Goal: Task Accomplishment & Management: Use online tool/utility

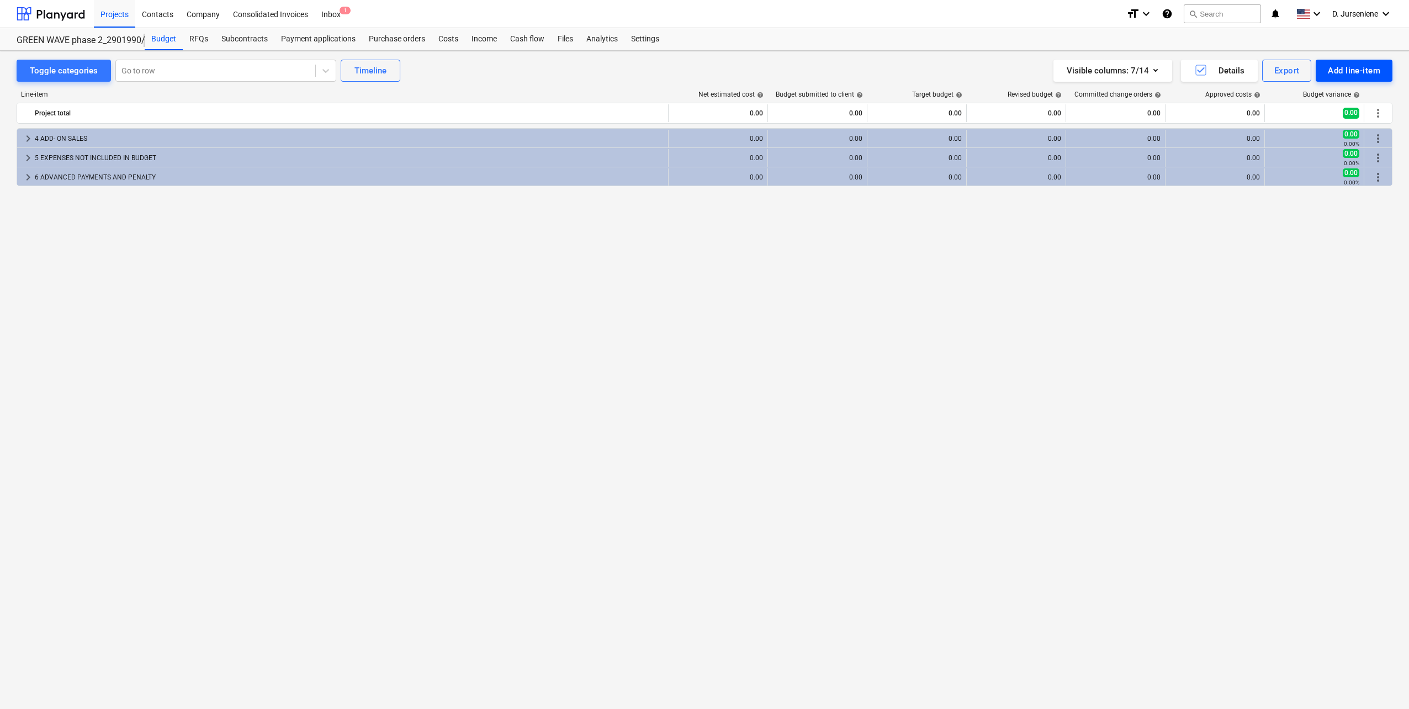
click at [1368, 69] on div "Add line-item" at bounding box center [1354, 71] width 52 height 14
click at [1314, 152] on div "Import file" at bounding box center [1335, 155] width 115 height 19
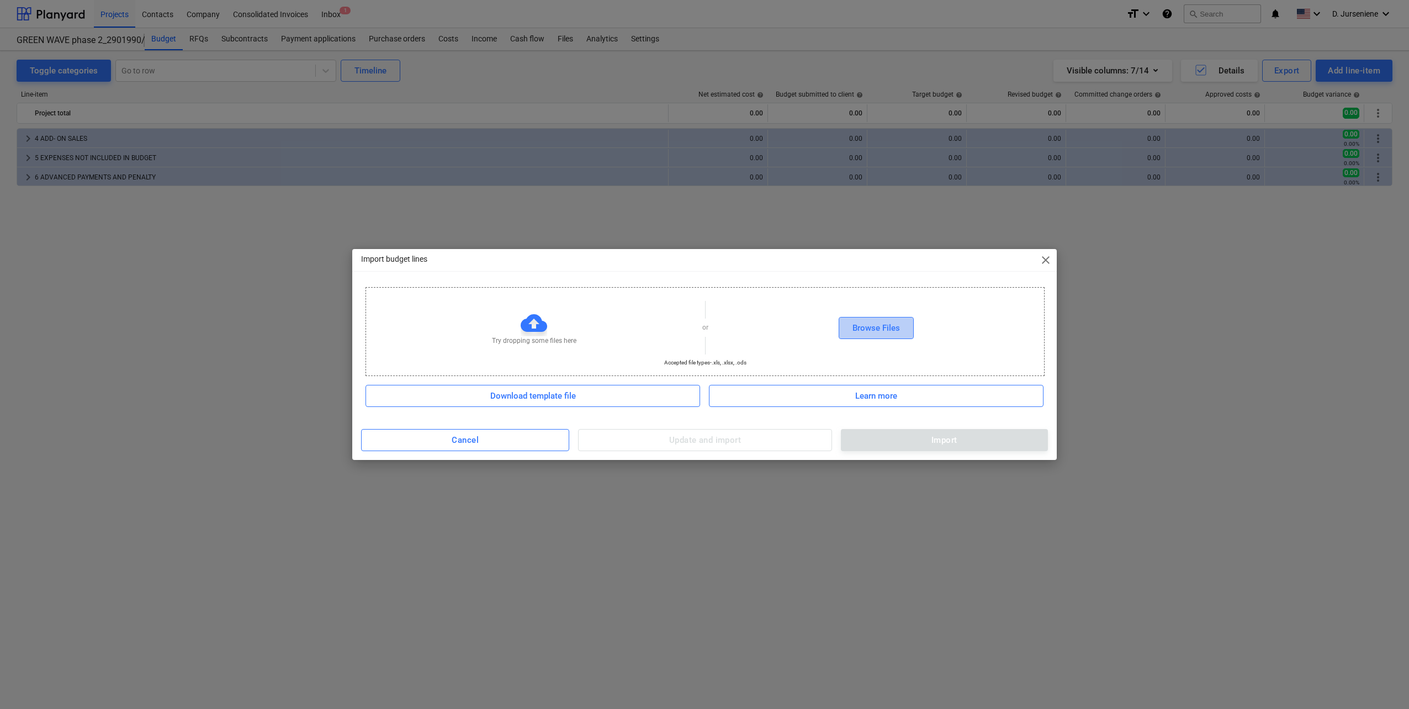
click at [872, 329] on div "Browse Files" at bounding box center [876, 328] width 47 height 14
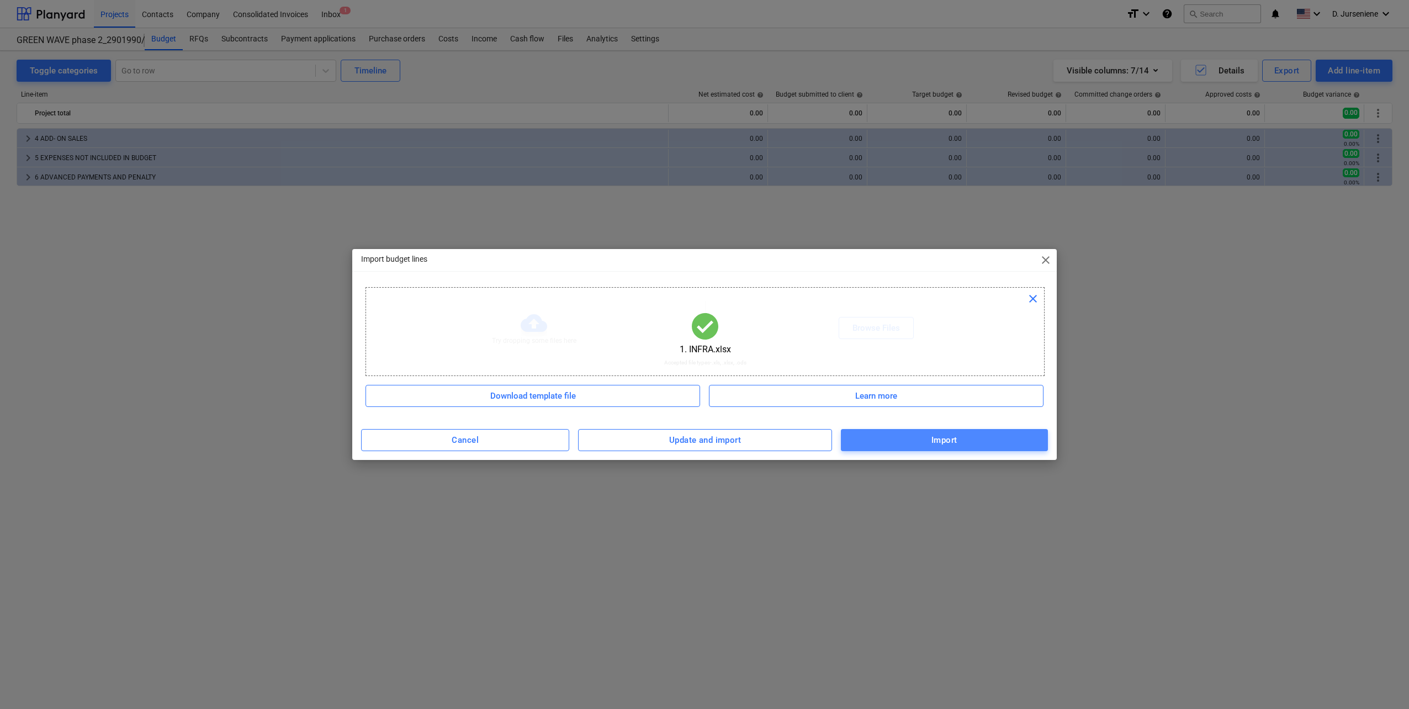
click at [923, 442] on span "Import" at bounding box center [944, 440] width 183 height 14
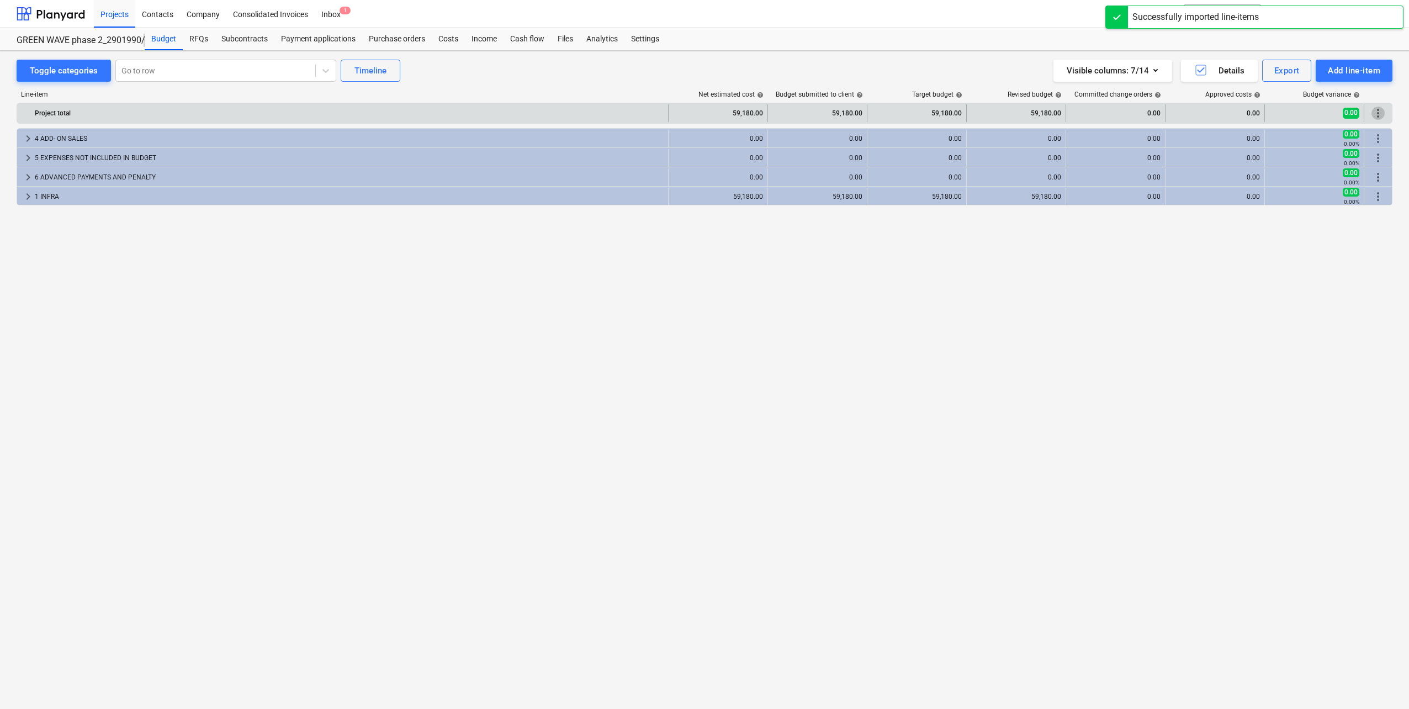
click at [1379, 110] on span "more_vert" at bounding box center [1378, 113] width 13 height 13
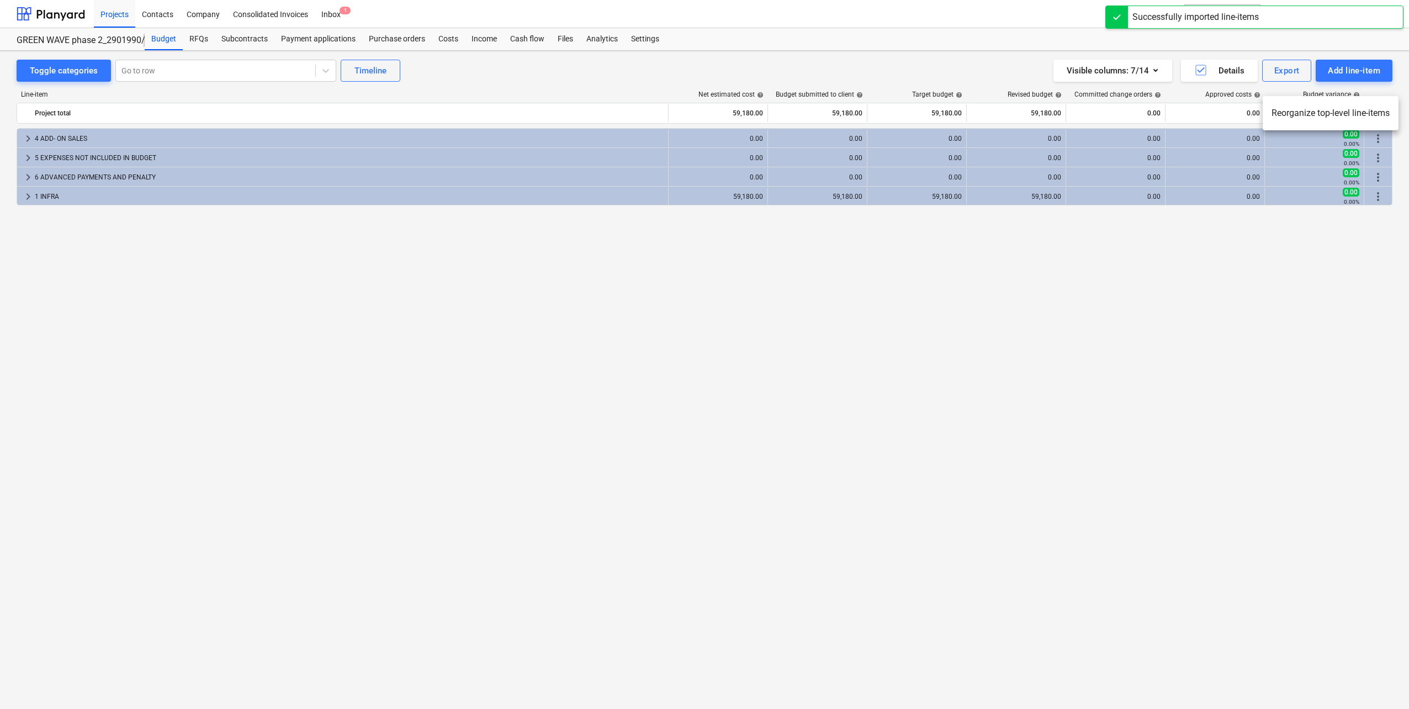
click at [1333, 114] on li "Reorganize top-level line-items" at bounding box center [1331, 113] width 136 height 25
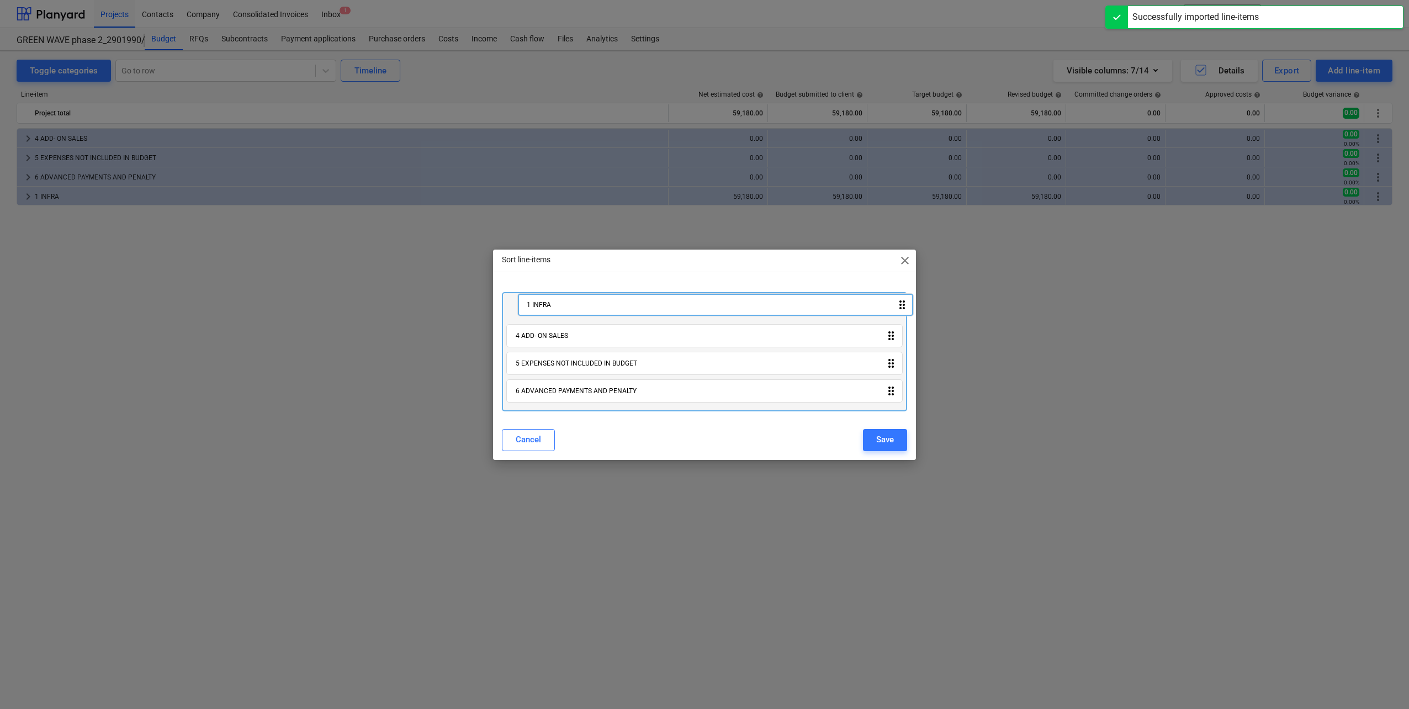
drag, startPoint x: 602, startPoint y: 394, endPoint x: 614, endPoint y: 301, distance: 94.0
click at [614, 301] on div "4 ADD- ON SALES drag_indicator 5 EXPENSES NOT INCLUDED IN BUDGET drag_indicator…" at bounding box center [704, 351] width 405 height 119
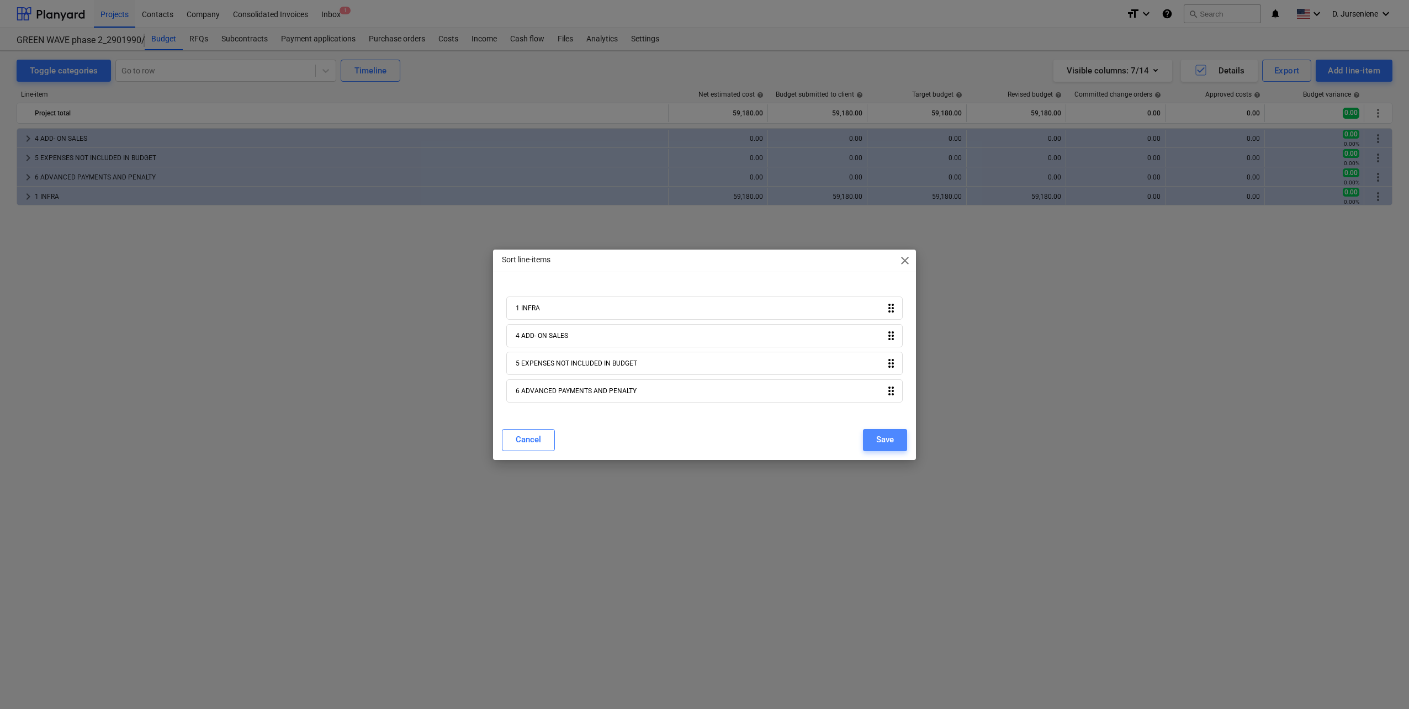
click at [888, 443] on div "Save" at bounding box center [885, 439] width 18 height 14
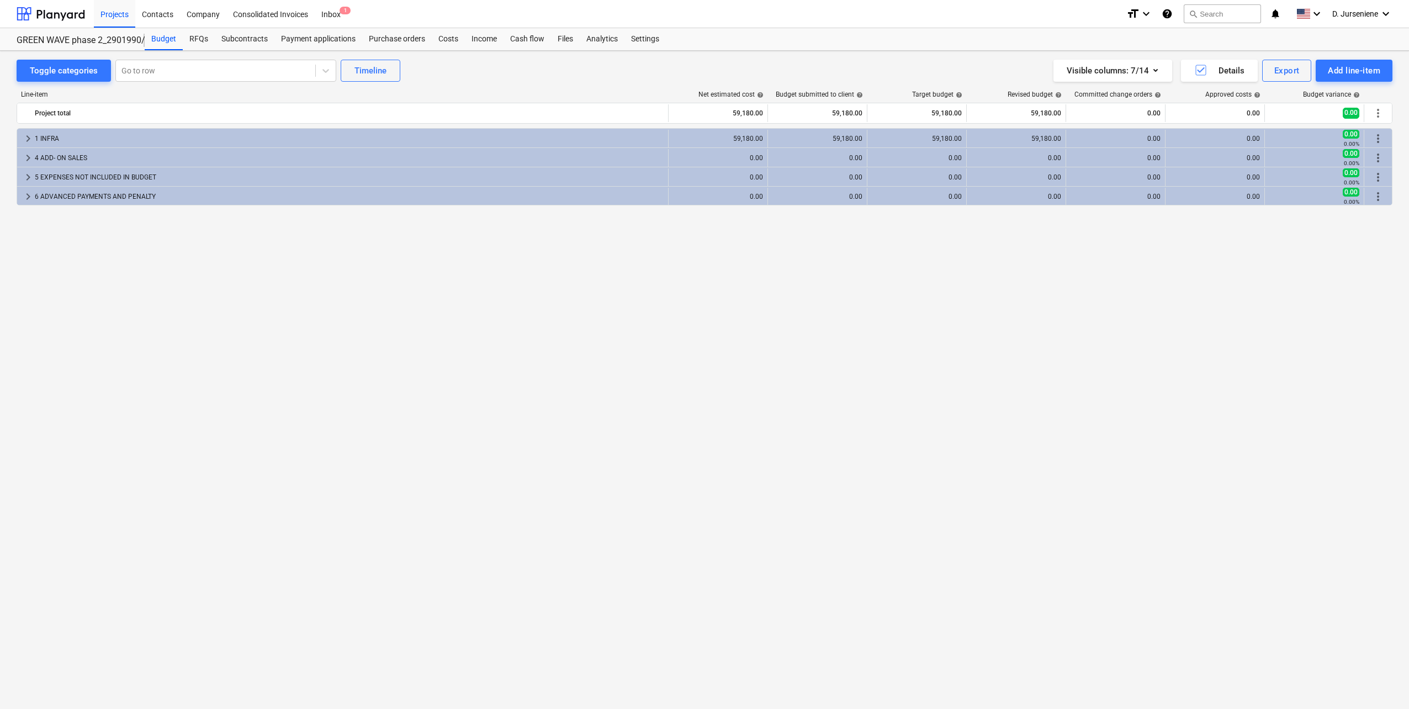
click at [512, 542] on div "keyboard_arrow_right 1 INFRA 59,180.00 59,180.00 59,180.00 59,180.00 0.00 0.00 …" at bounding box center [705, 395] width 1376 height 535
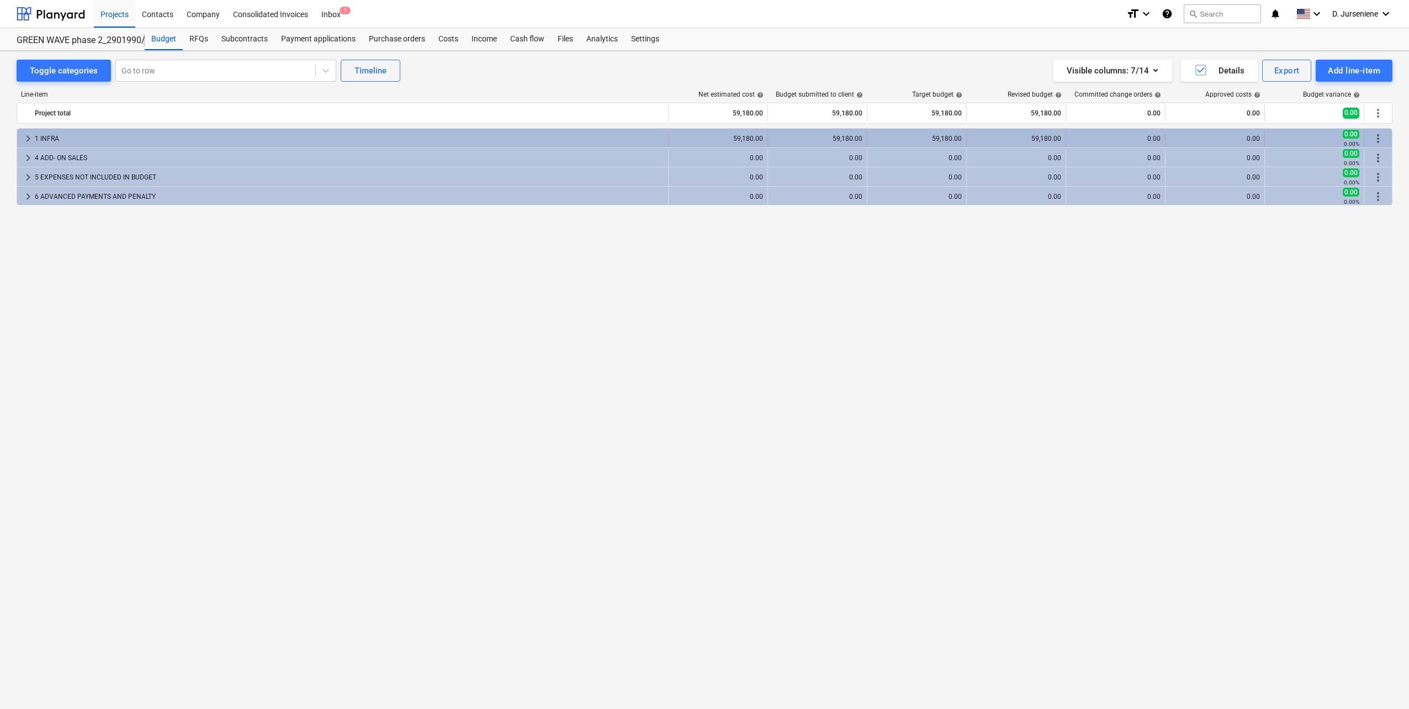
click at [86, 134] on div "1 INFRA" at bounding box center [349, 139] width 629 height 18
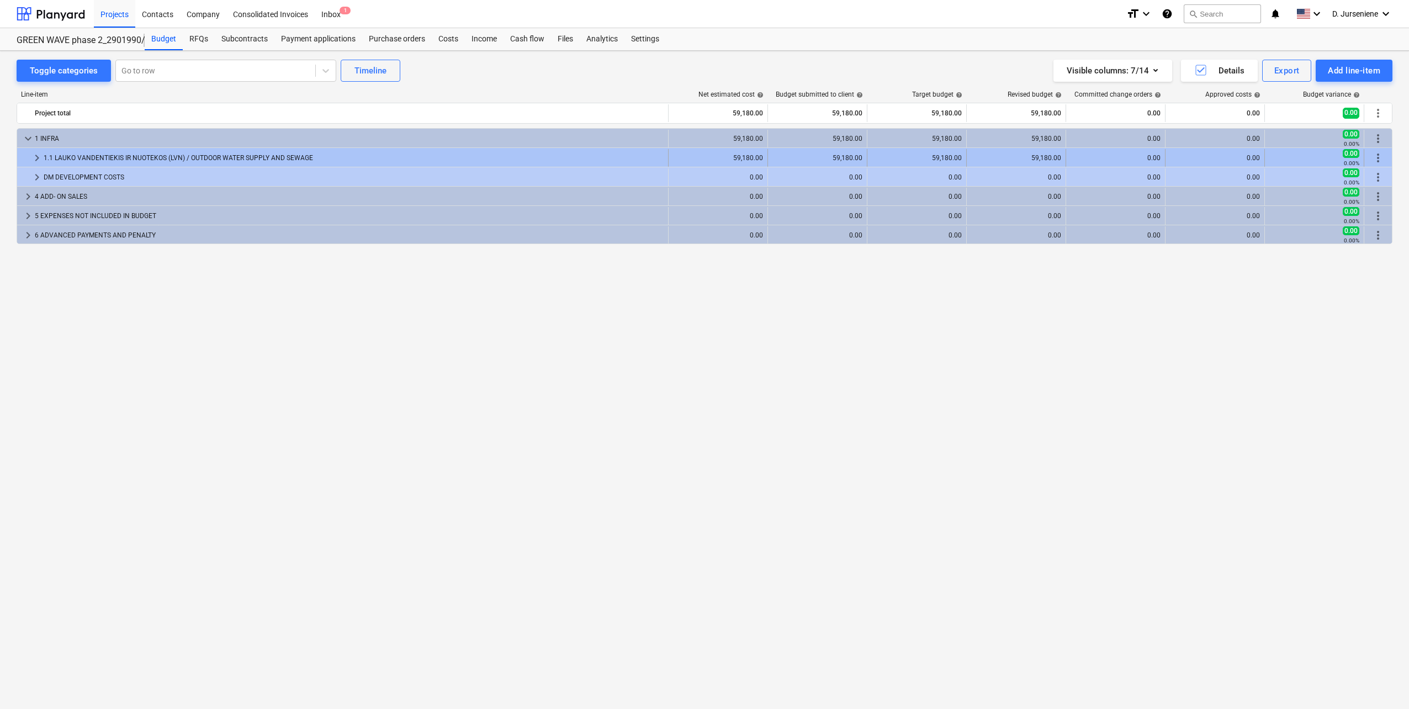
click at [84, 156] on div "1.1 LAUKO VANDENTIEKIS IR NUOTEKOS (LVN) / OUTDOOR WATER SUPPLY AND SEWAGE" at bounding box center [354, 158] width 620 height 18
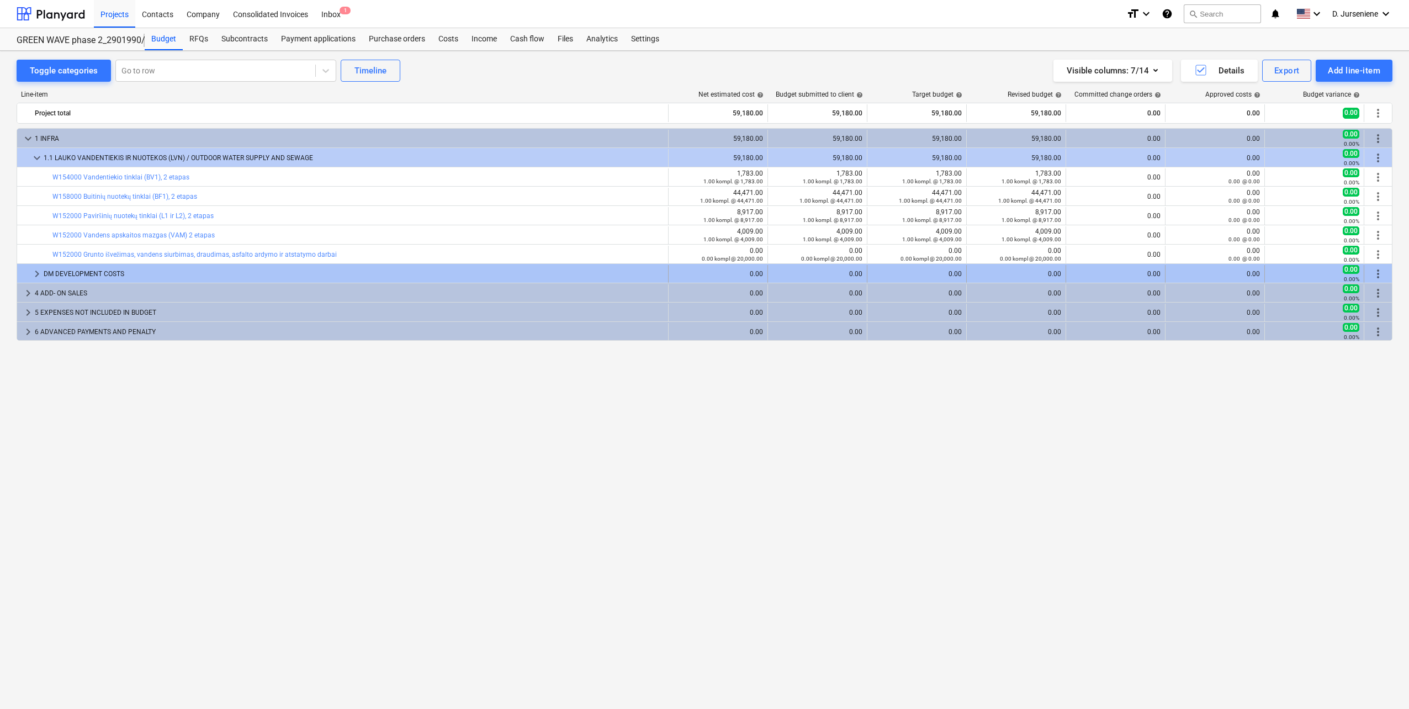
click at [68, 268] on div "DM DEVELOPMENT COSTS" at bounding box center [354, 274] width 620 height 18
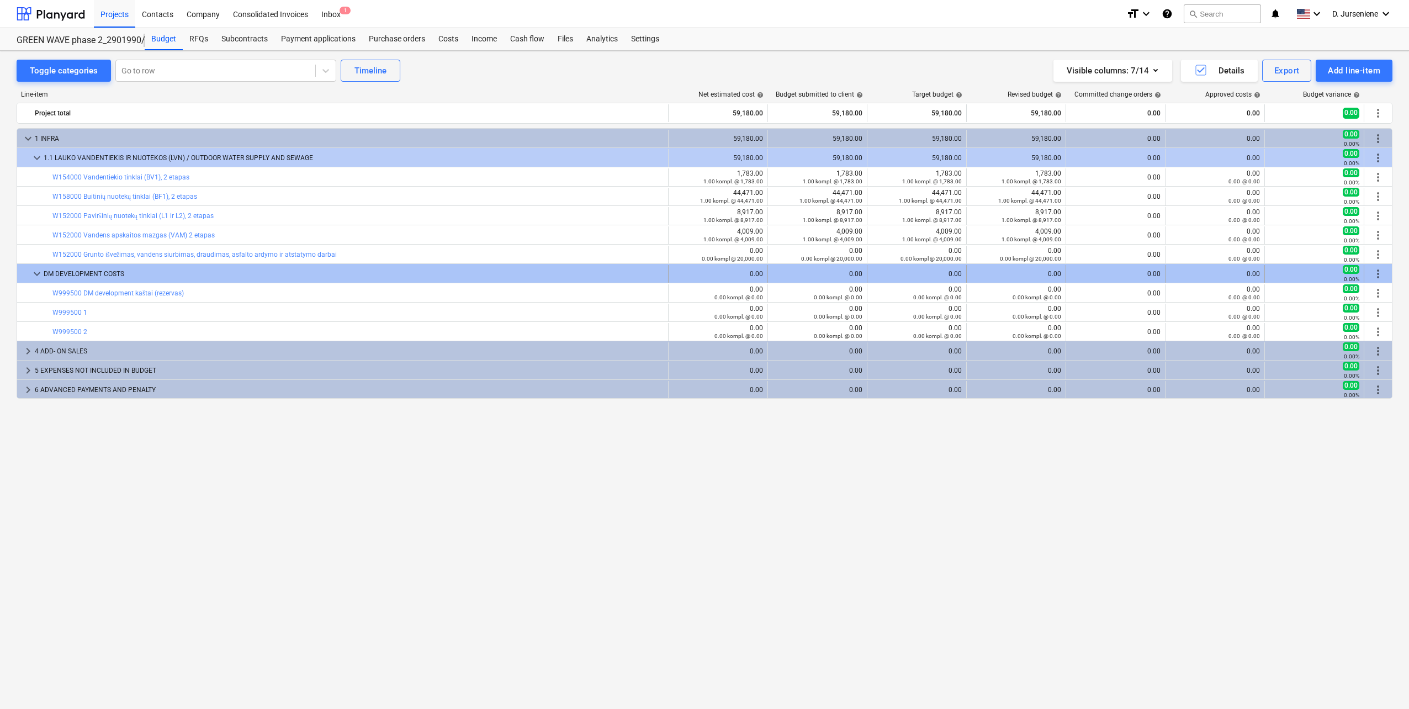
click at [65, 269] on div "DM DEVELOPMENT COSTS" at bounding box center [354, 274] width 620 height 18
